Goal: Information Seeking & Learning: Learn about a topic

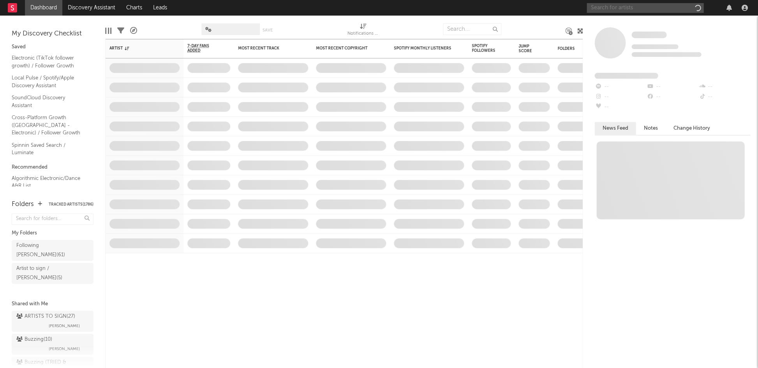
drag, startPoint x: 627, startPoint y: 6, endPoint x: 612, endPoint y: 3, distance: 14.8
click at [626, 6] on input "text" at bounding box center [645, 8] width 117 height 10
paste input "Ricck (BR)"
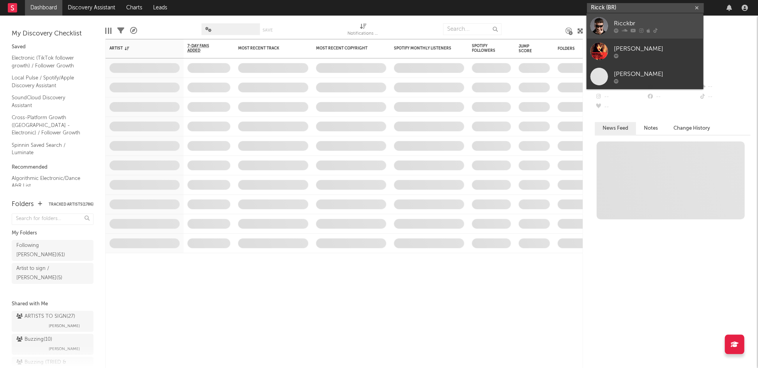
type input "Ricck (BR)"
click at [617, 21] on div "Ricckbr" at bounding box center [657, 23] width 86 height 9
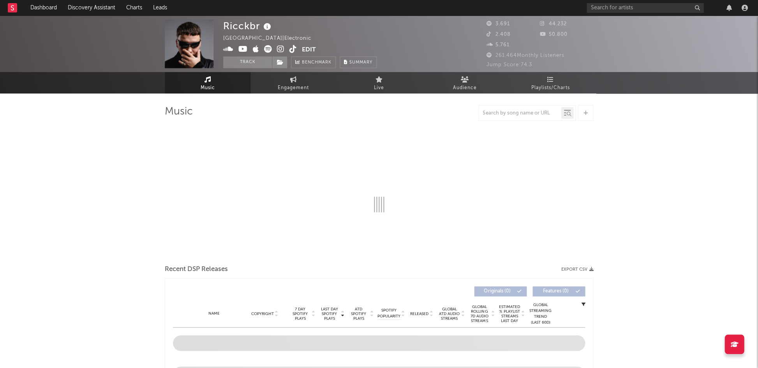
click at [266, 28] on icon at bounding box center [267, 26] width 11 height 11
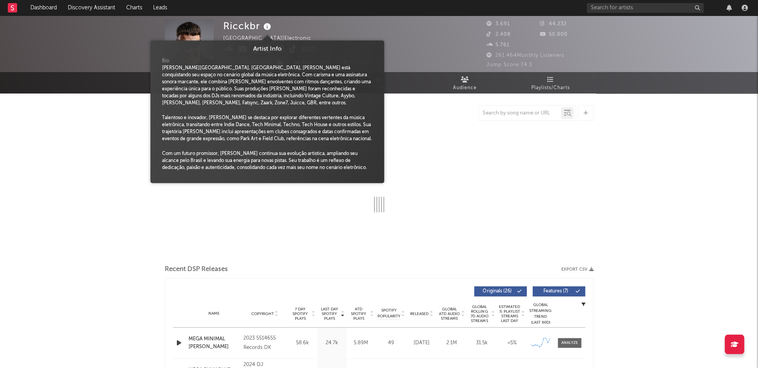
select select "6m"
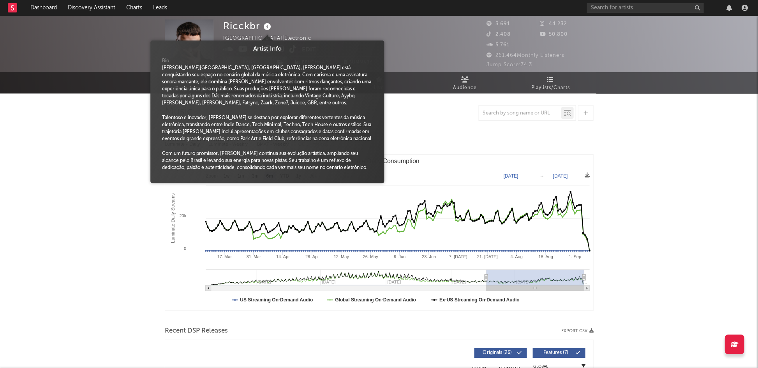
click at [266, 28] on icon at bounding box center [267, 26] width 11 height 11
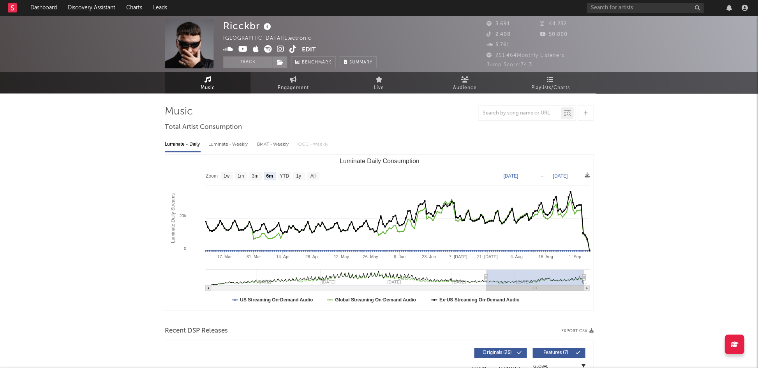
drag, startPoint x: 225, startPoint y: 50, endPoint x: 234, endPoint y: 50, distance: 9.4
click at [226, 50] on icon at bounding box center [228, 49] width 10 height 8
drag, startPoint x: 241, startPoint y: 50, endPoint x: 249, endPoint y: 50, distance: 8.2
click at [242, 50] on icon at bounding box center [243, 49] width 9 height 8
drag, startPoint x: 266, startPoint y: 51, endPoint x: 273, endPoint y: 51, distance: 7.0
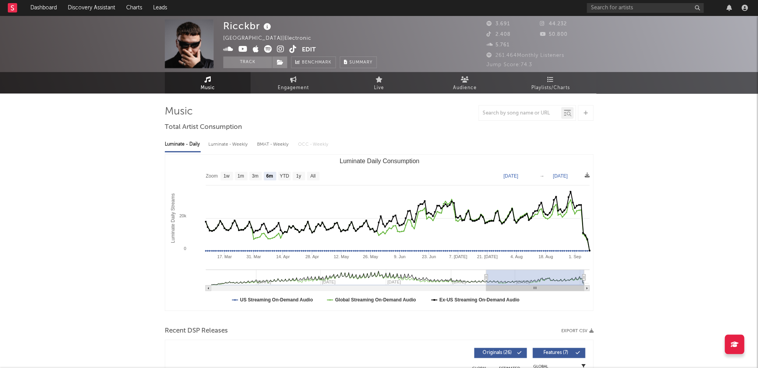
click at [267, 51] on icon at bounding box center [268, 49] width 8 height 8
click at [278, 50] on icon at bounding box center [280, 49] width 7 height 8
click at [296, 51] on span at bounding box center [262, 50] width 79 height 10
click at [290, 50] on icon at bounding box center [293, 49] width 7 height 8
